Goal: Task Accomplishment & Management: Use online tool/utility

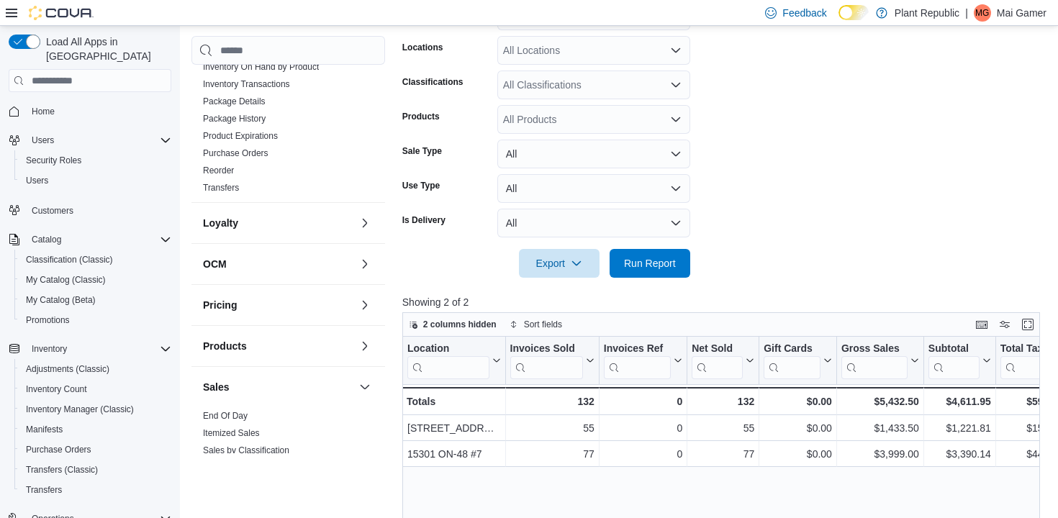
scroll to position [620, 0]
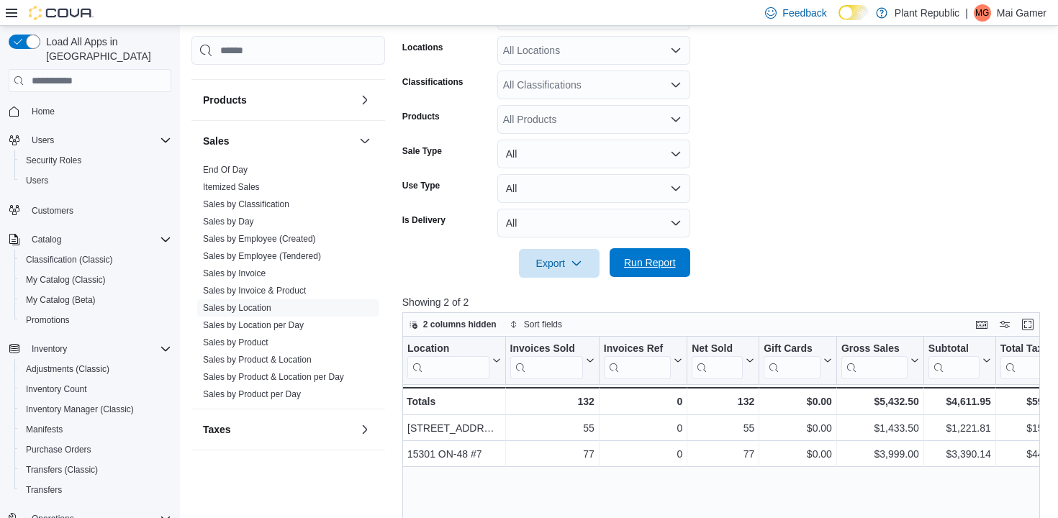
click at [668, 262] on span "Run Report" at bounding box center [650, 263] width 52 height 14
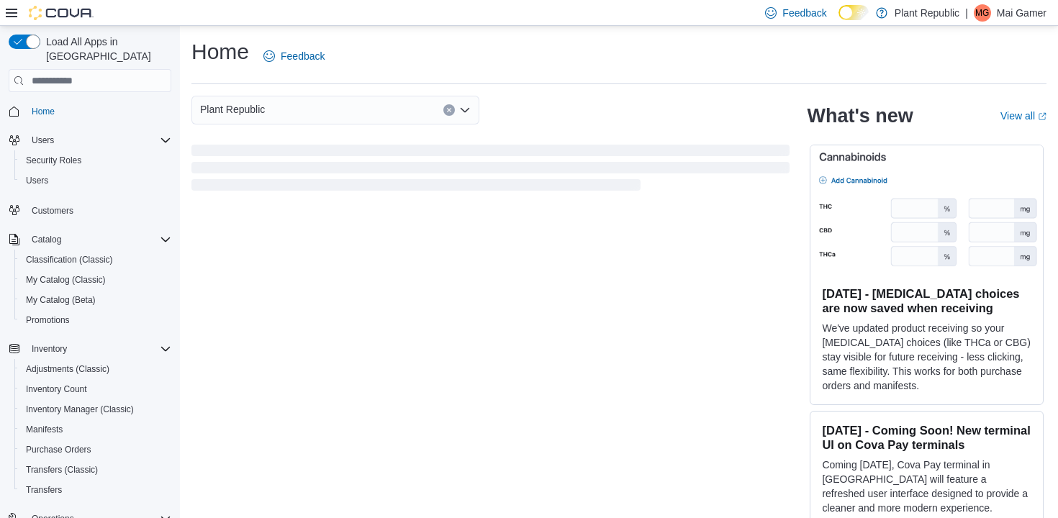
click at [12, 8] on icon at bounding box center [12, 13] width 12 height 12
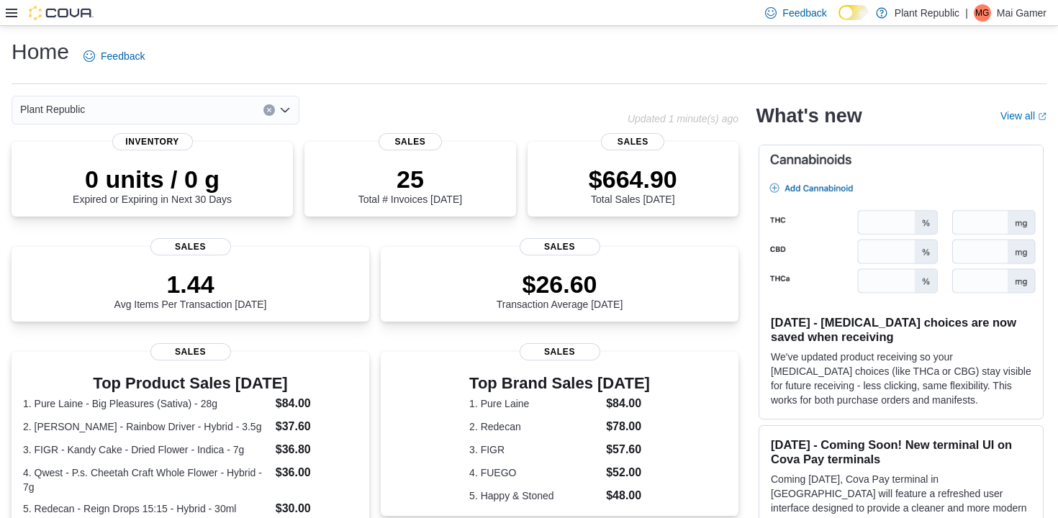
click at [12, 8] on icon at bounding box center [12, 13] width 12 height 12
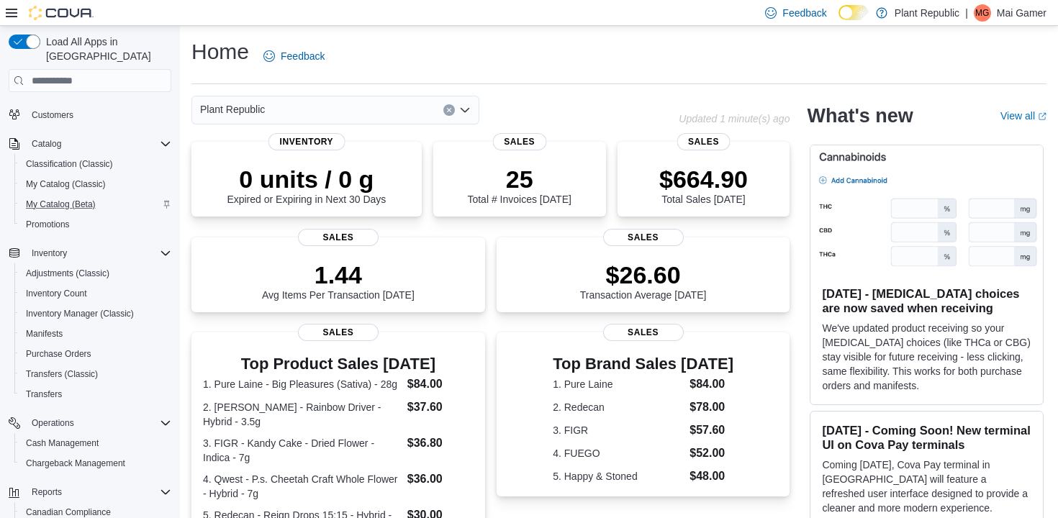
scroll to position [189, 0]
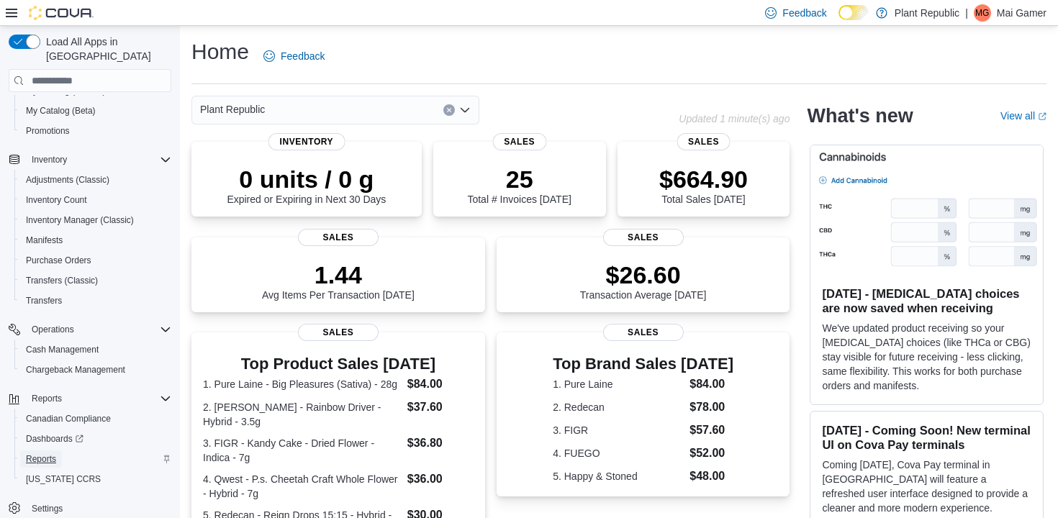
click at [53, 453] on span "Reports" at bounding box center [41, 459] width 30 height 12
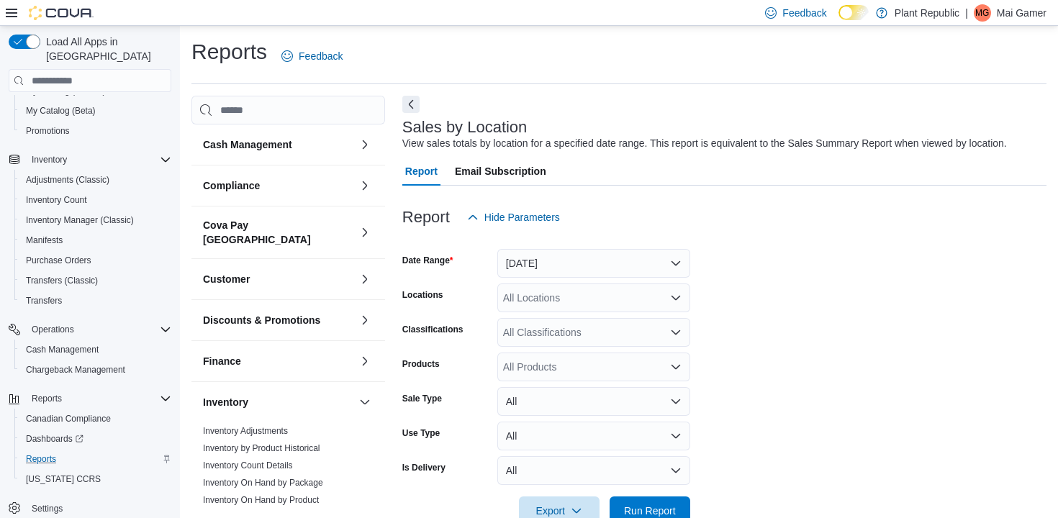
scroll to position [33, 0]
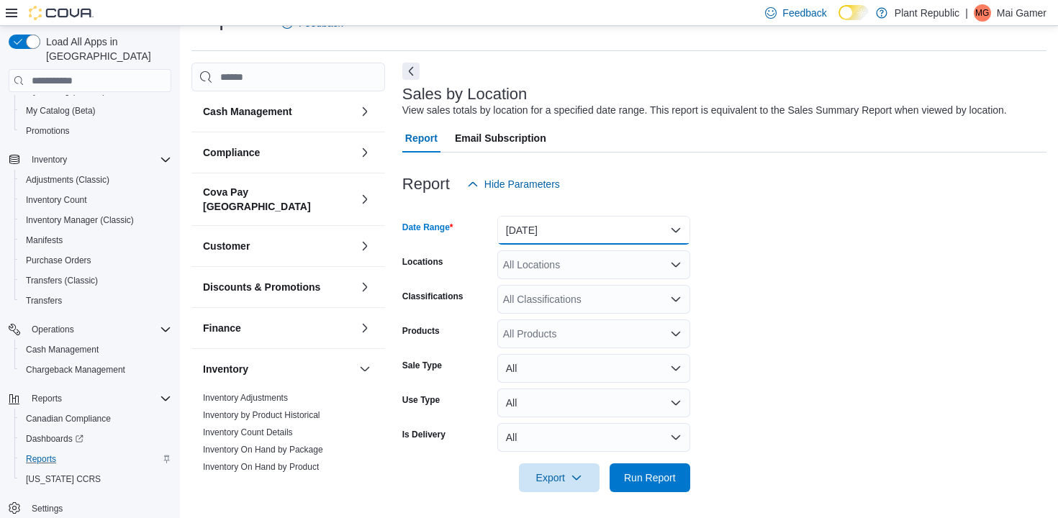
click at [623, 233] on button "Yesterday" at bounding box center [593, 230] width 193 height 29
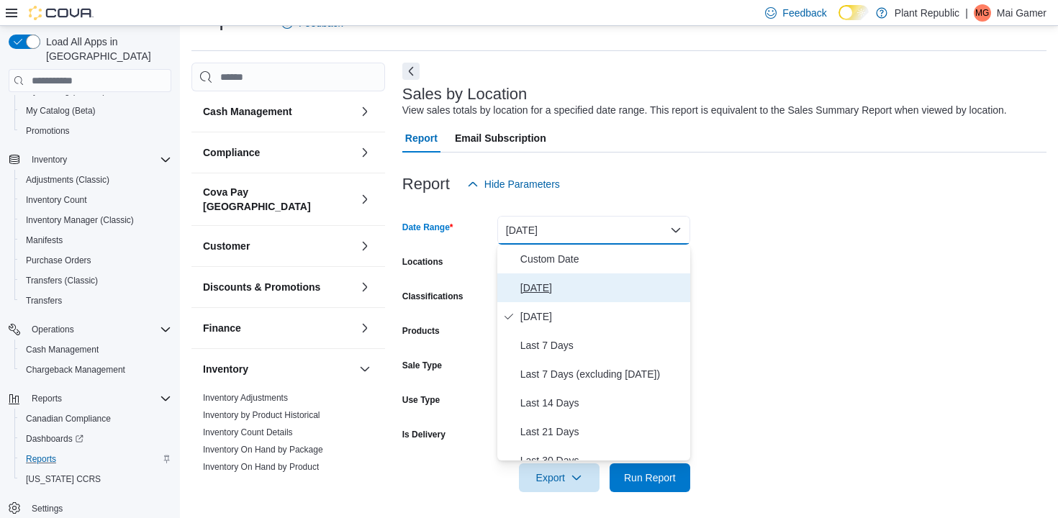
click at [610, 284] on span "Today" at bounding box center [602, 287] width 164 height 17
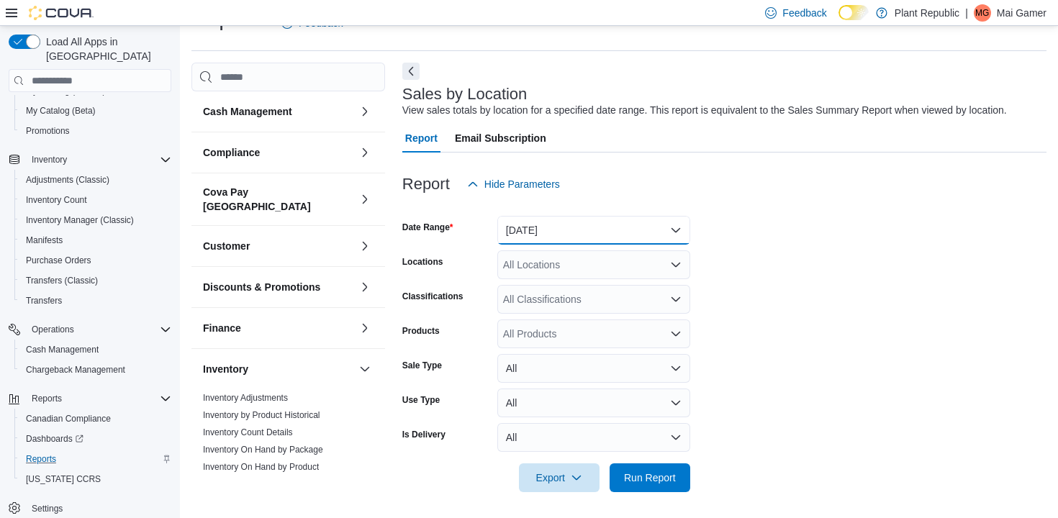
scroll to position [36, 0]
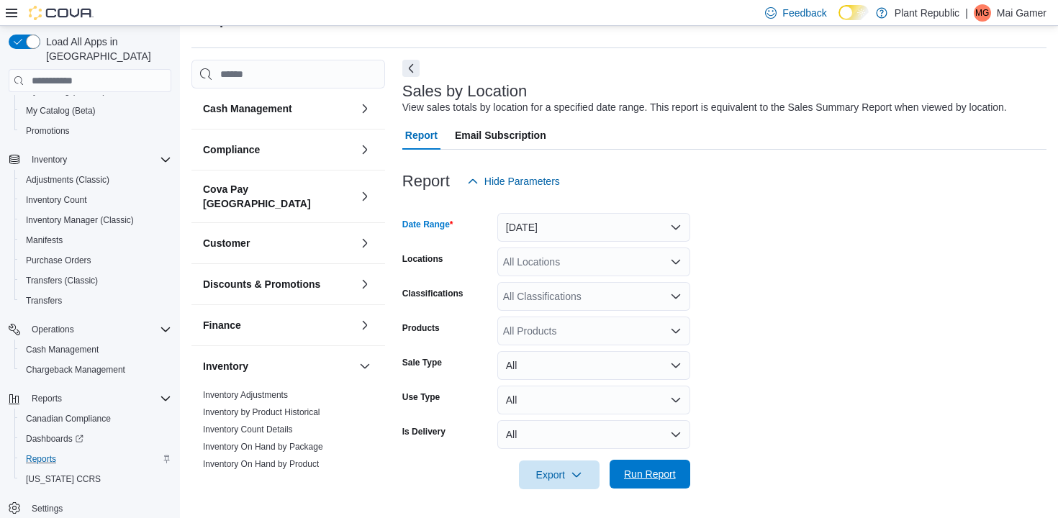
click at [635, 480] on span "Run Report" at bounding box center [650, 474] width 52 height 14
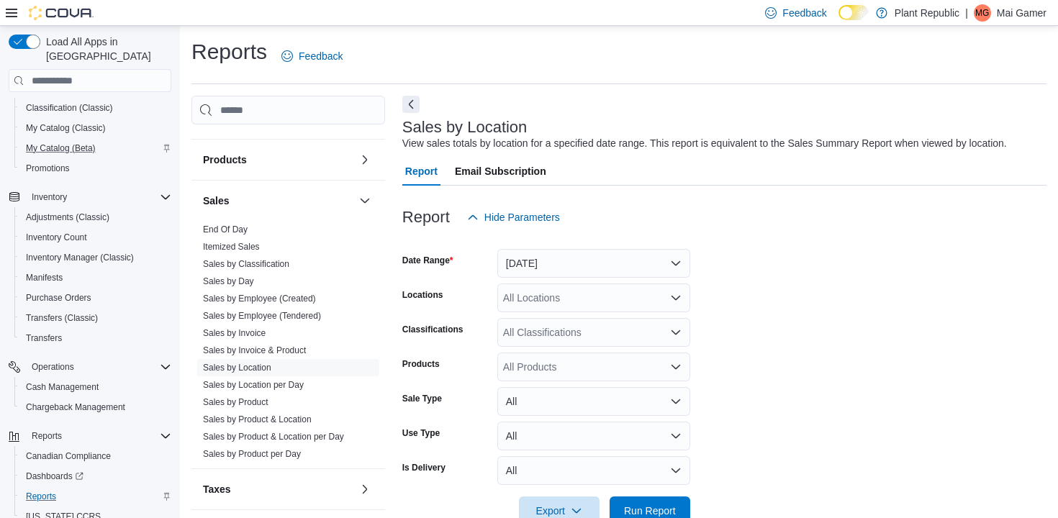
scroll to position [148, 0]
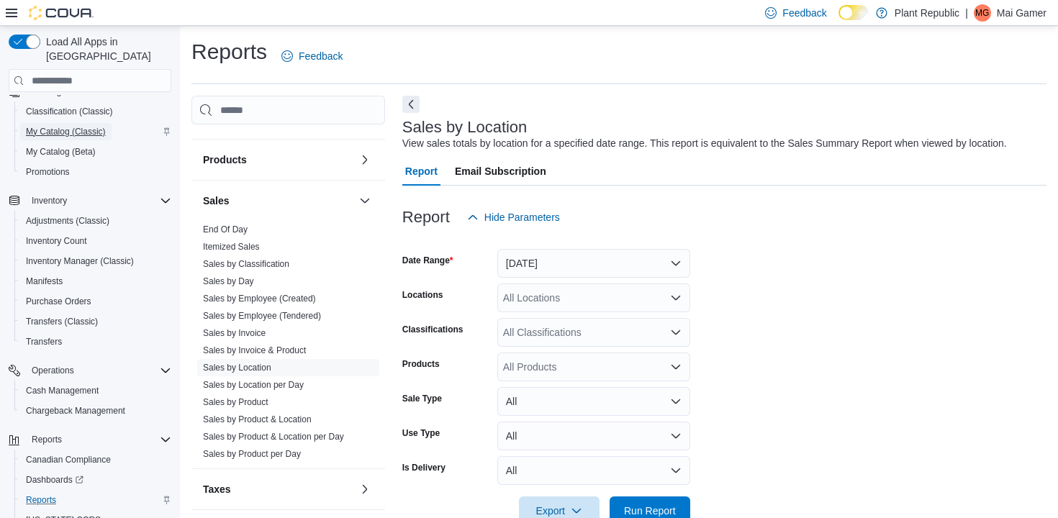
click at [86, 126] on span "My Catalog (Classic)" at bounding box center [66, 132] width 80 height 12
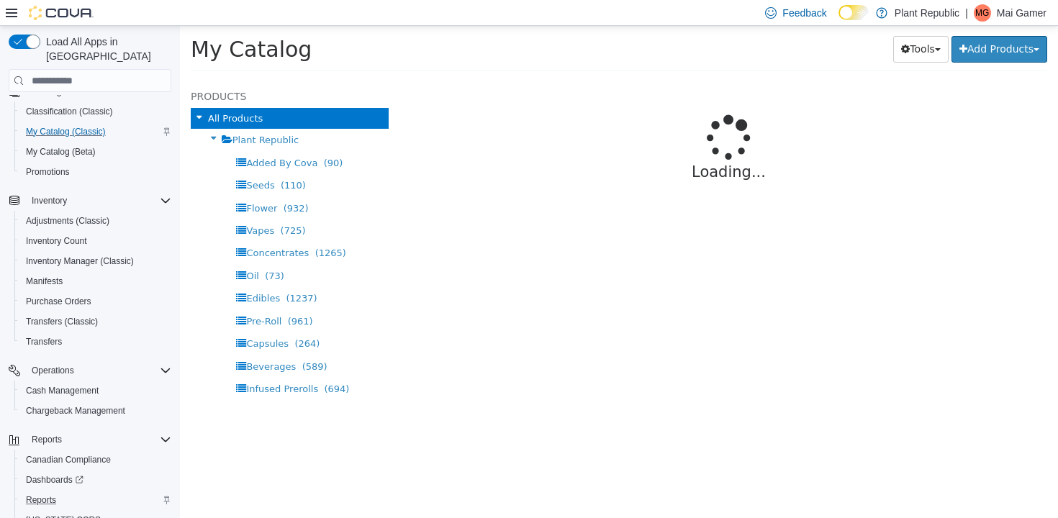
select select "**********"
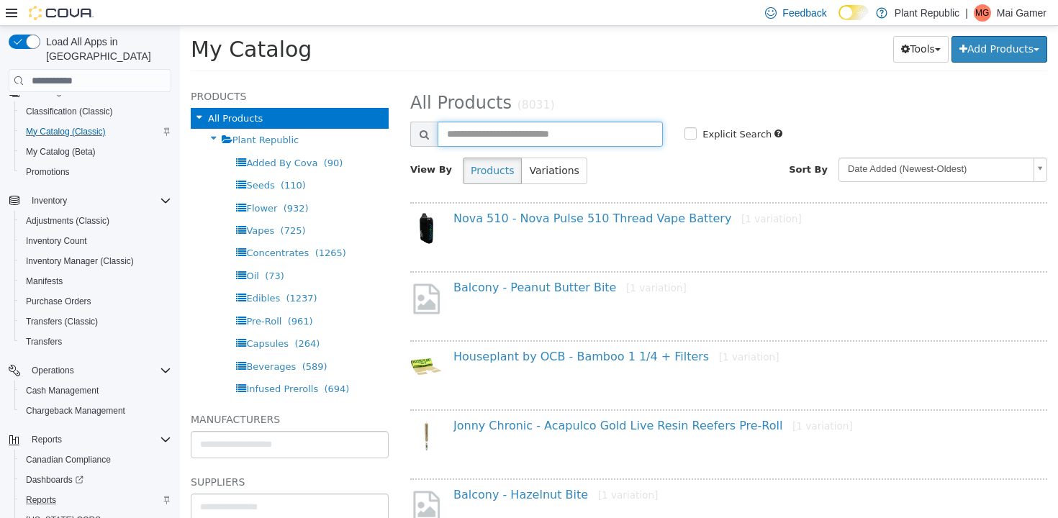
click at [512, 135] on input "text" at bounding box center [550, 134] width 225 height 25
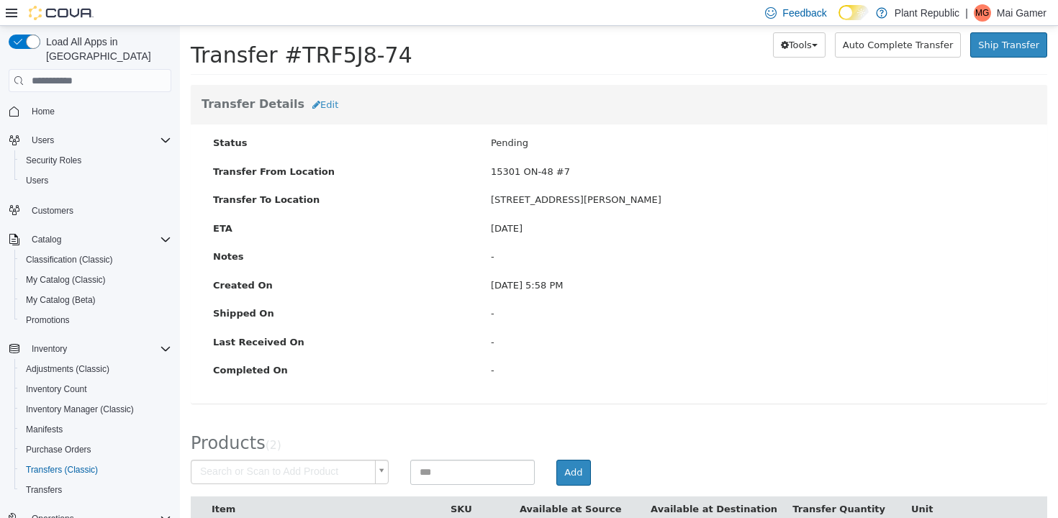
scroll to position [189, 0]
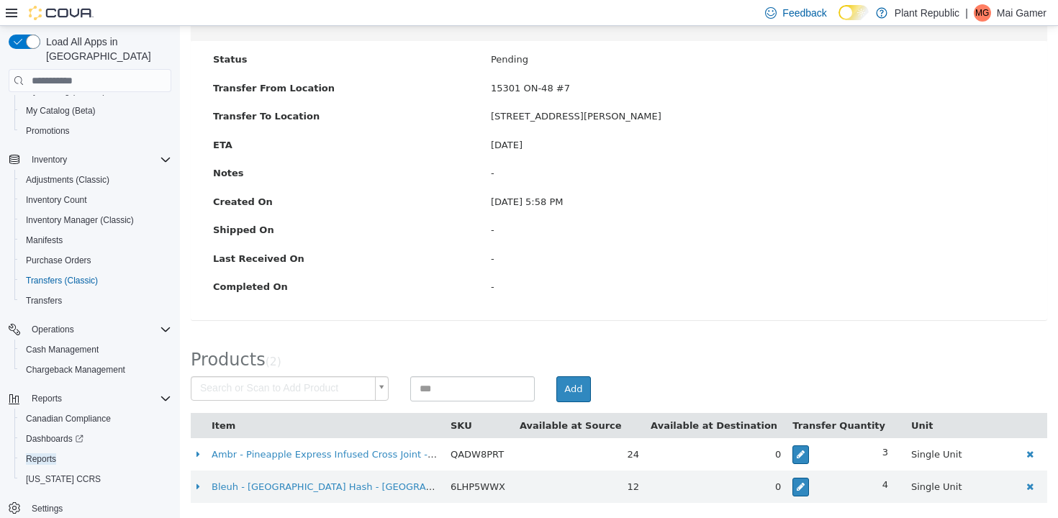
click at [533, 347] on div "Products ( 2 )" at bounding box center [619, 356] width 878 height 42
click at [374, 58] on label "Status" at bounding box center [341, 60] width 278 height 14
